Goal: Transaction & Acquisition: Subscribe to service/newsletter

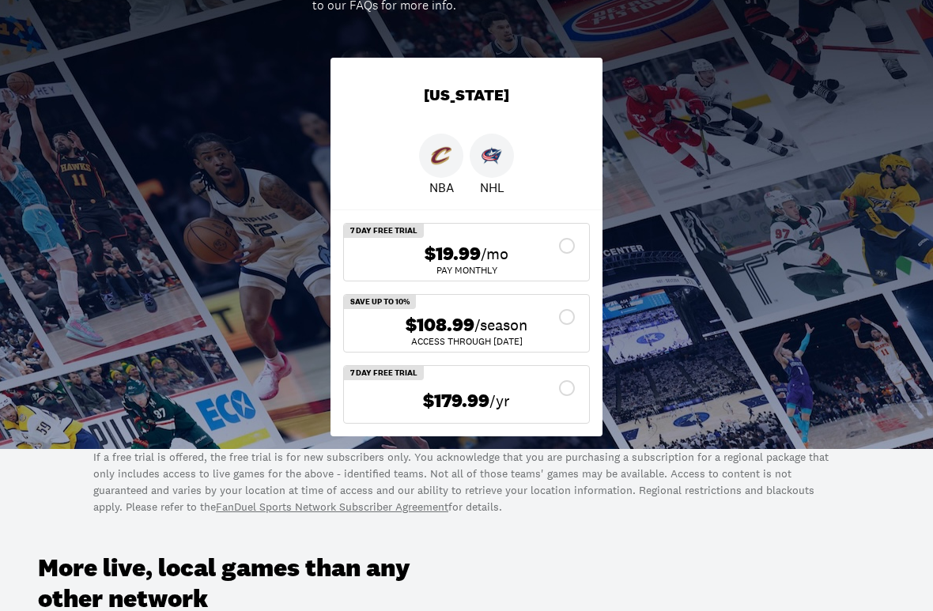
scroll to position [315, 0]
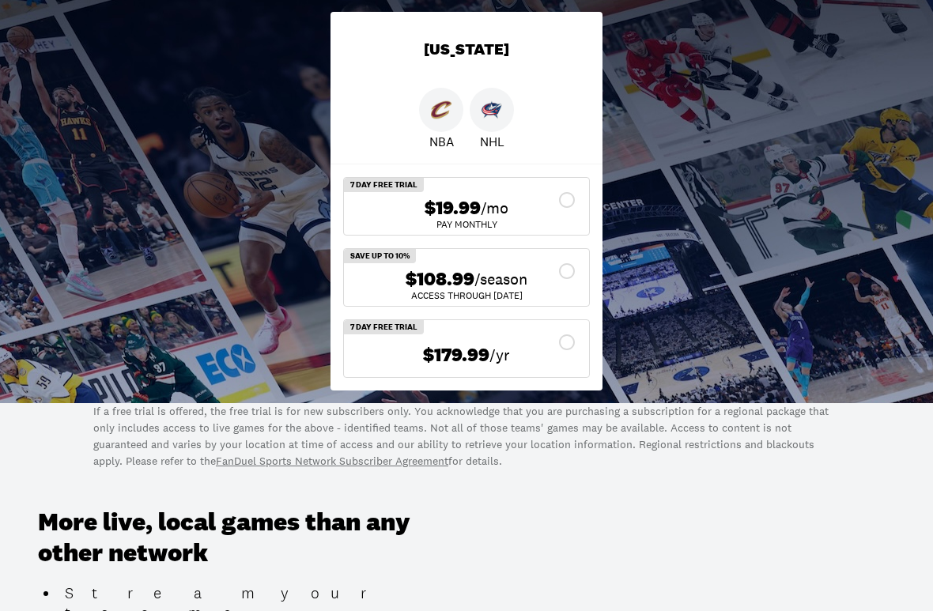
click at [553, 273] on div "$108.99 /season" at bounding box center [466, 279] width 220 height 23
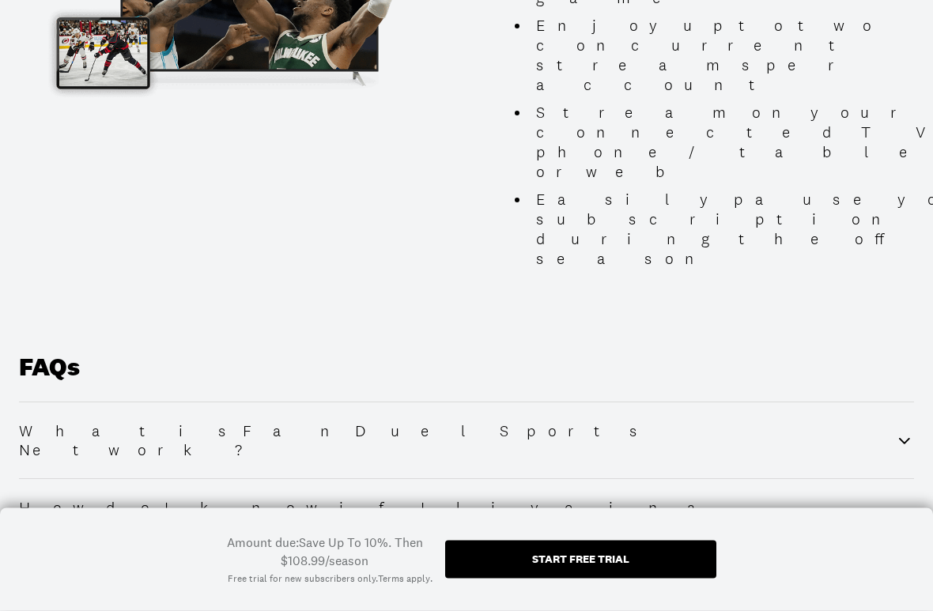
scroll to position [1981, 0]
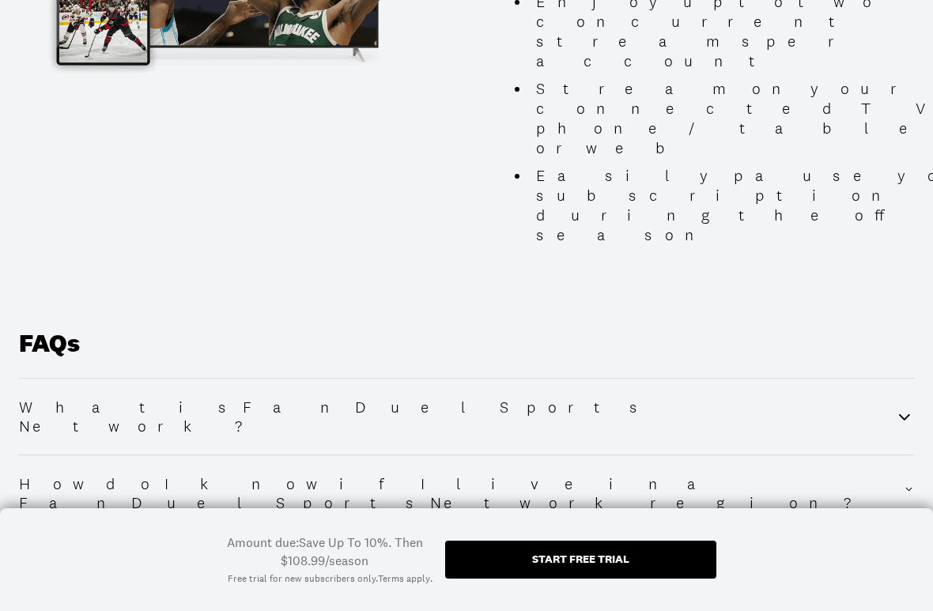
click at [613, 533] on div "Start free trial" at bounding box center [580, 558] width 97 height 11
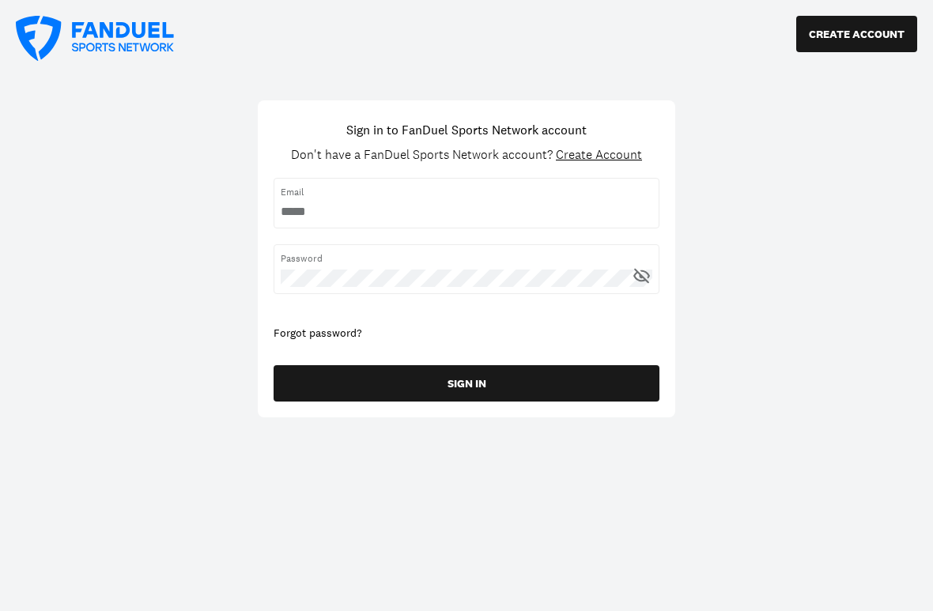
click at [410, 205] on input "username" at bounding box center [466, 211] width 371 height 17
type input "**********"
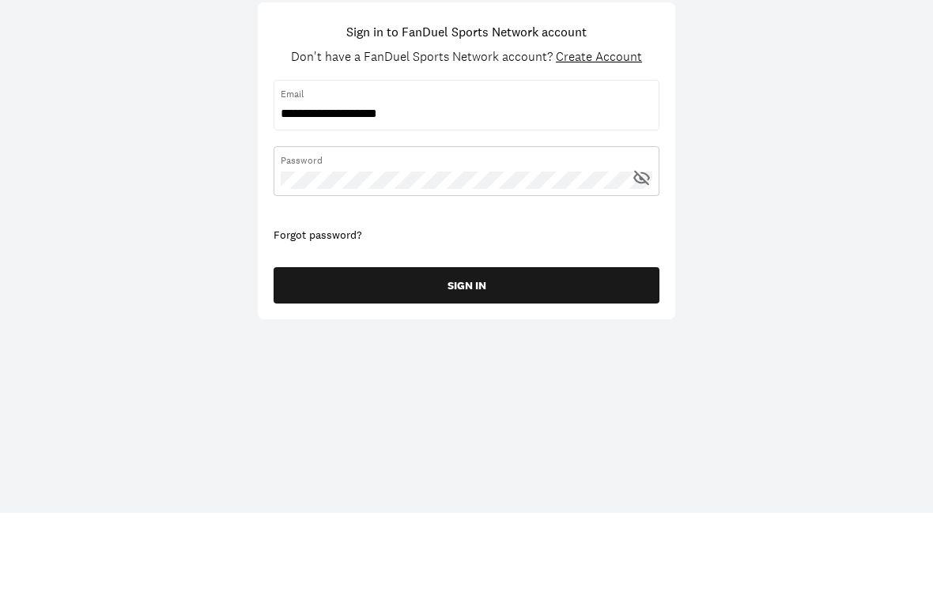
scroll to position [98, 0]
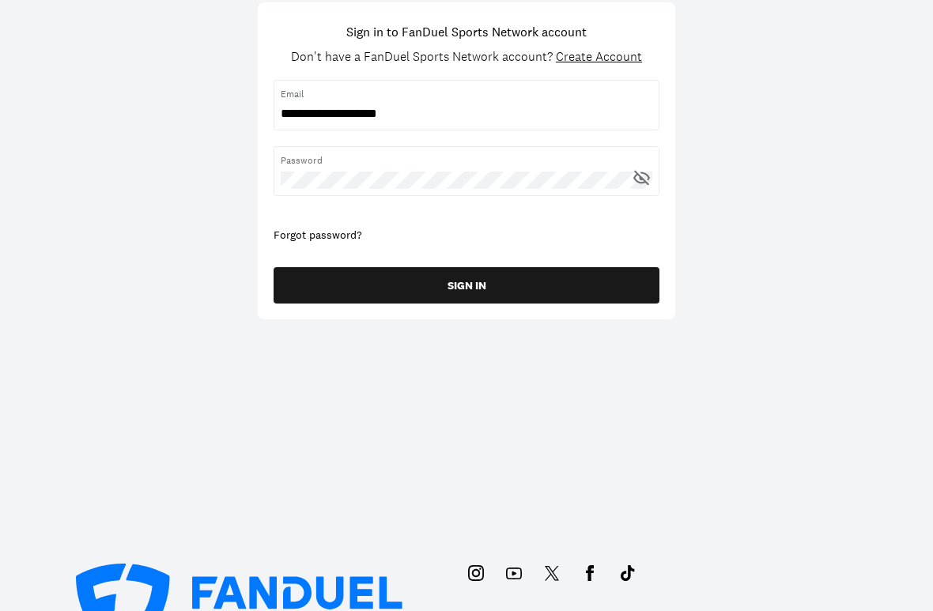
click at [488, 291] on button "SIGN IN" at bounding box center [466, 285] width 386 height 36
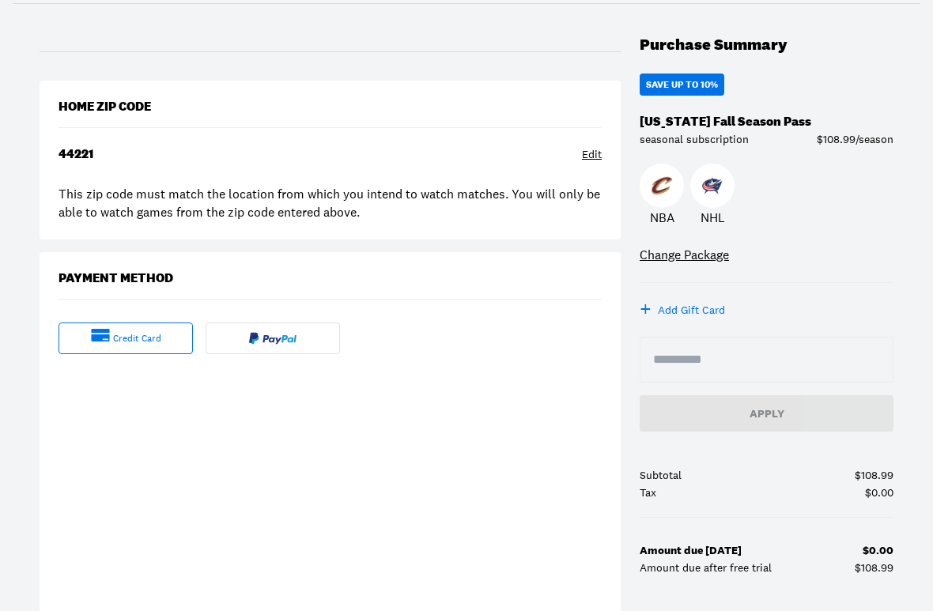
scroll to position [167, 0]
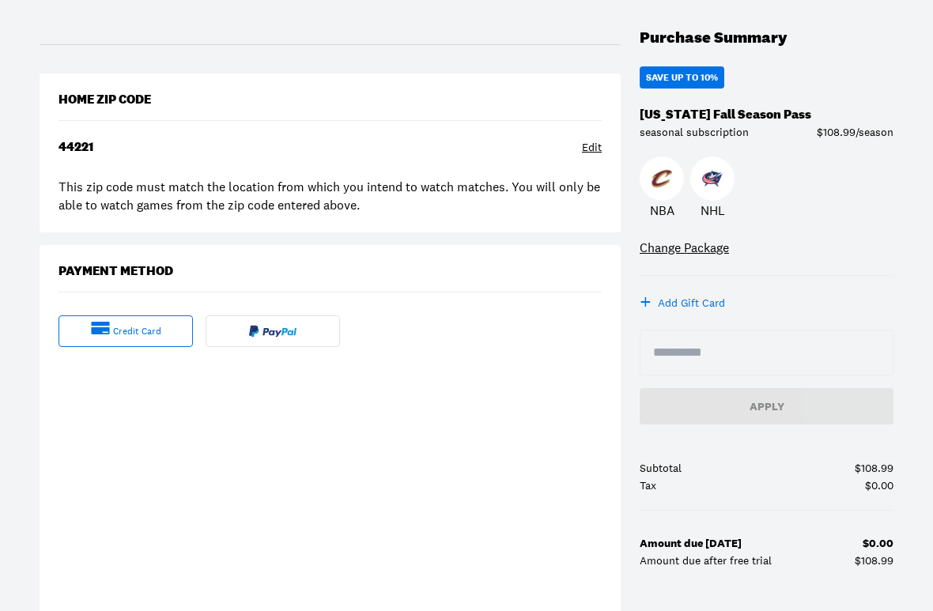
click at [582, 145] on div "Edit" at bounding box center [592, 149] width 20 height 16
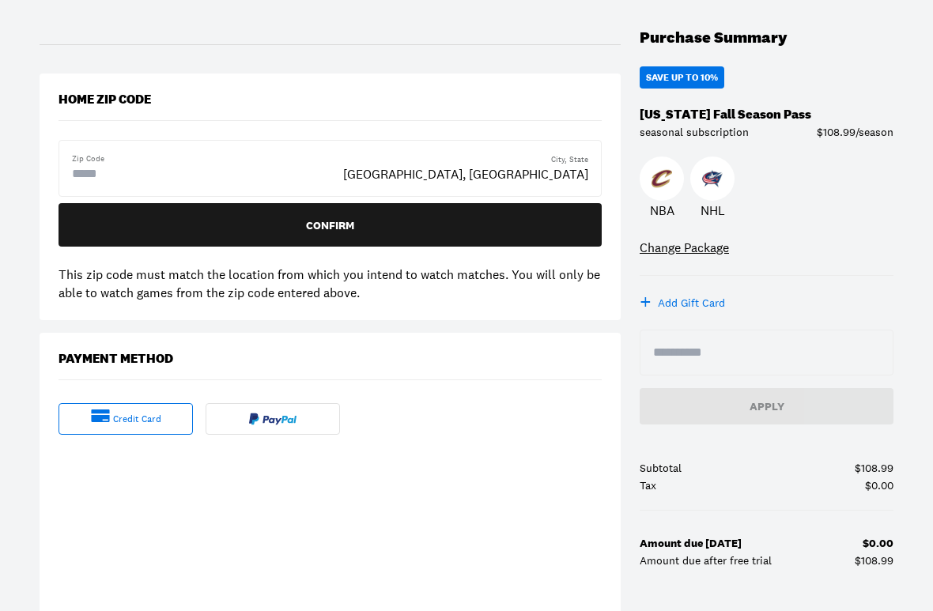
click at [154, 159] on div "Zip Code" at bounding box center [207, 168] width 271 height 30
click at [155, 172] on input "text" at bounding box center [135, 173] width 126 height 19
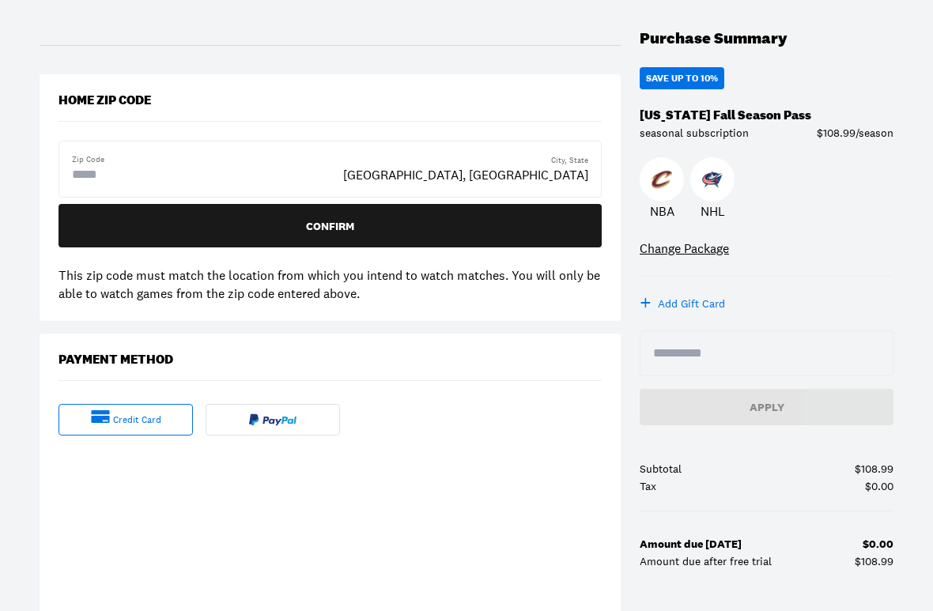
click at [166, 175] on input "text" at bounding box center [135, 174] width 126 height 19
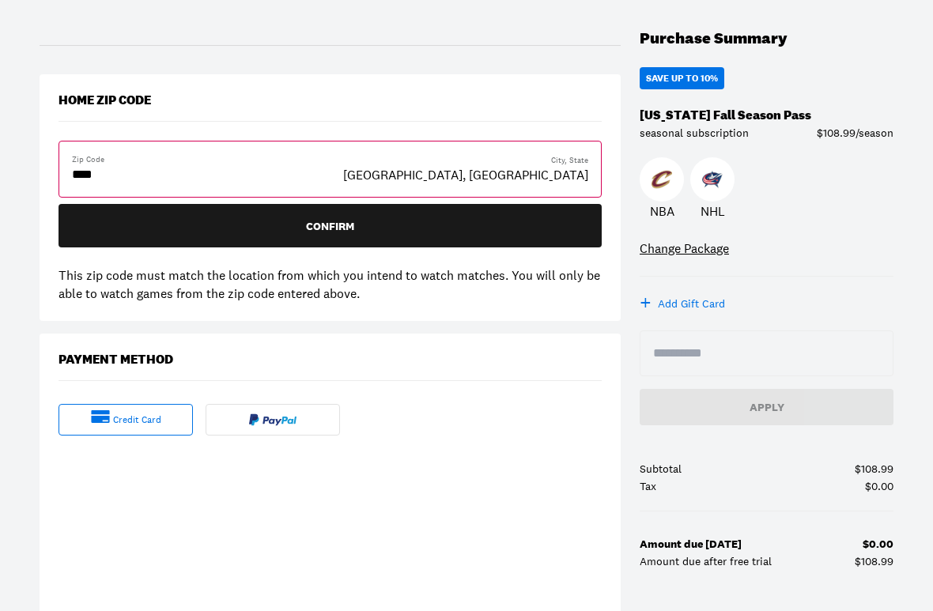
type input "*****"
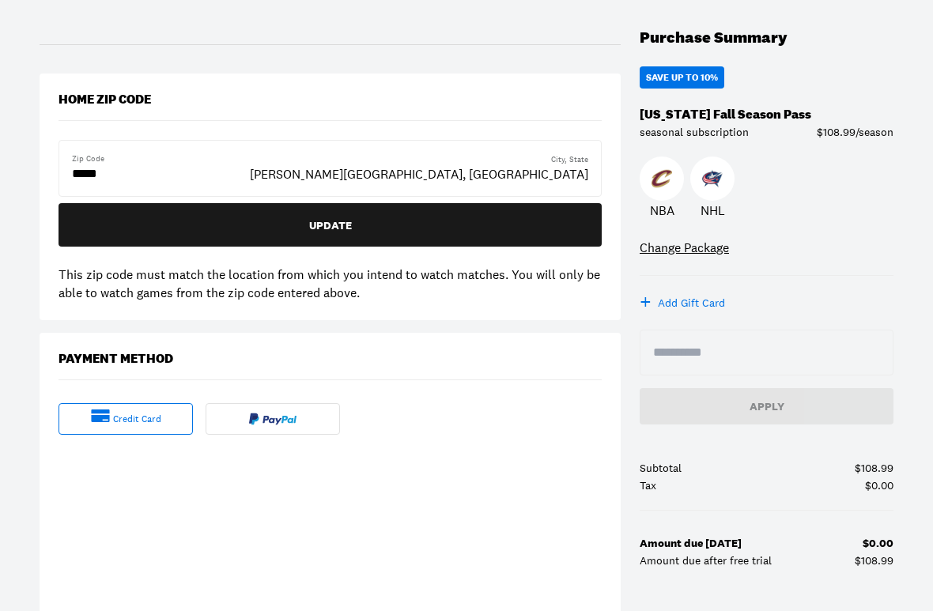
click at [361, 221] on div "Update" at bounding box center [330, 226] width 518 height 11
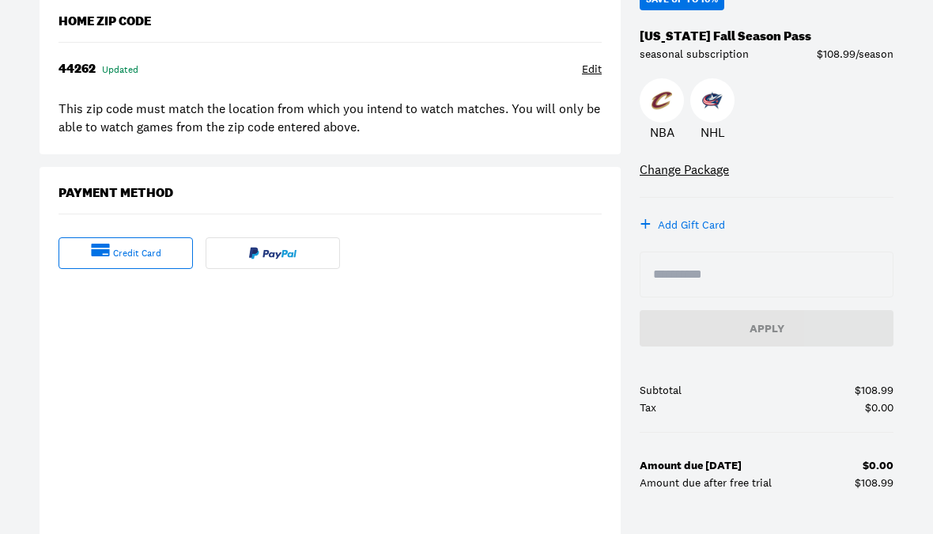
scroll to position [0, 0]
